Goal: Check status

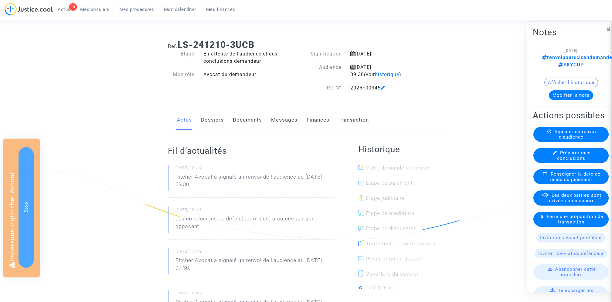
click at [326, 120] on link "Finances" at bounding box center [317, 120] width 23 height 20
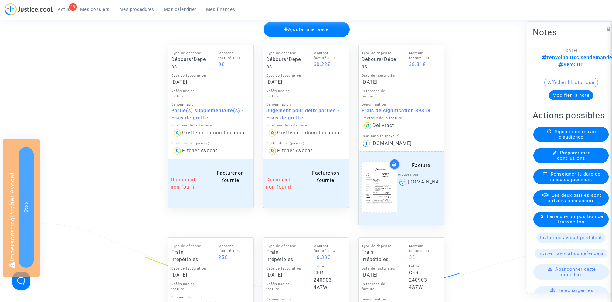
scroll to position [311, 0]
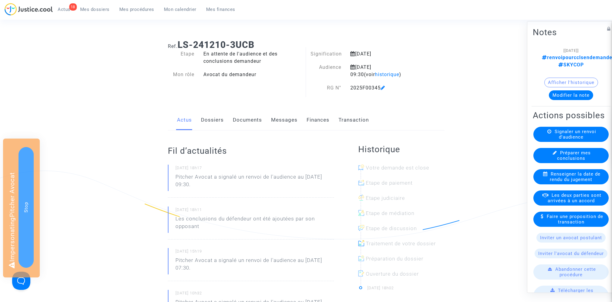
click at [322, 126] on link "Finances" at bounding box center [317, 120] width 23 height 20
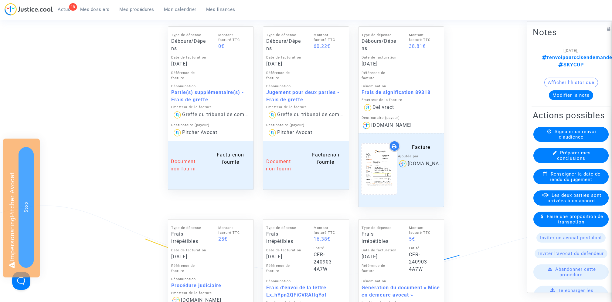
scroll to position [311, 0]
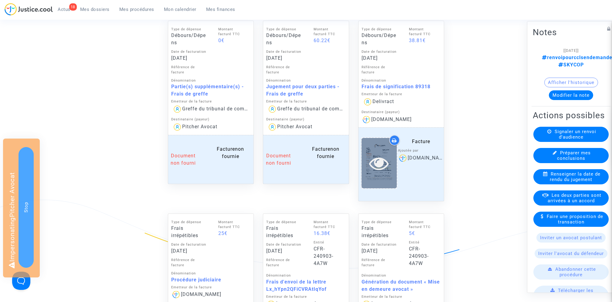
click at [382, 166] on icon at bounding box center [379, 163] width 20 height 19
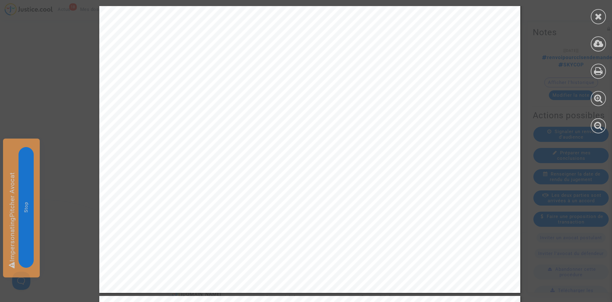
scroll to position [261, 0]
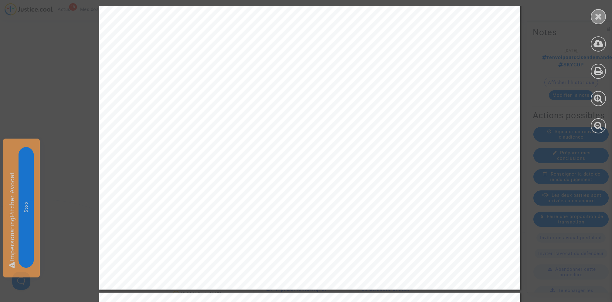
click at [600, 12] on icon at bounding box center [598, 16] width 8 height 9
